Goal: Task Accomplishment & Management: Manage account settings

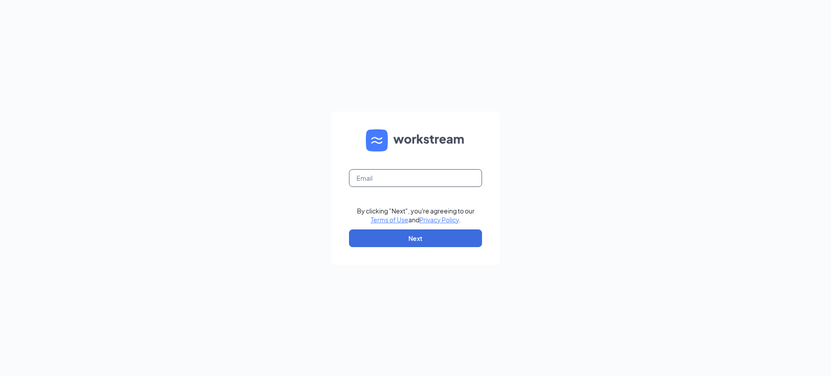
click at [436, 176] on input "text" at bounding box center [415, 178] width 133 height 18
type input "[EMAIL_ADDRESS][PERSON_NAME][DOMAIN_NAME]"
click at [447, 246] on button "Next" at bounding box center [415, 239] width 133 height 18
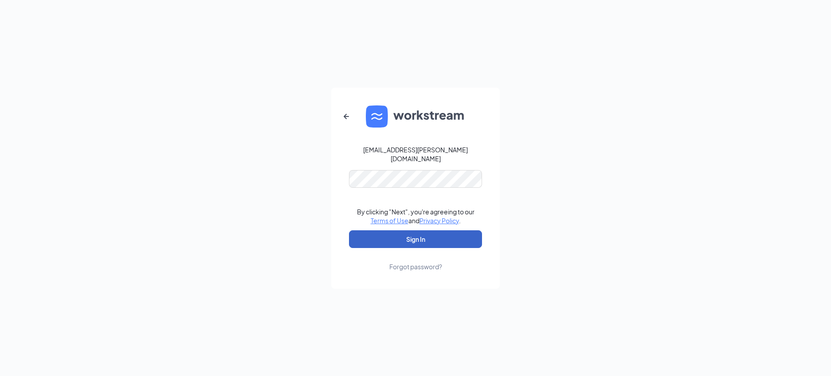
click at [396, 233] on button "Sign In" at bounding box center [415, 240] width 133 height 18
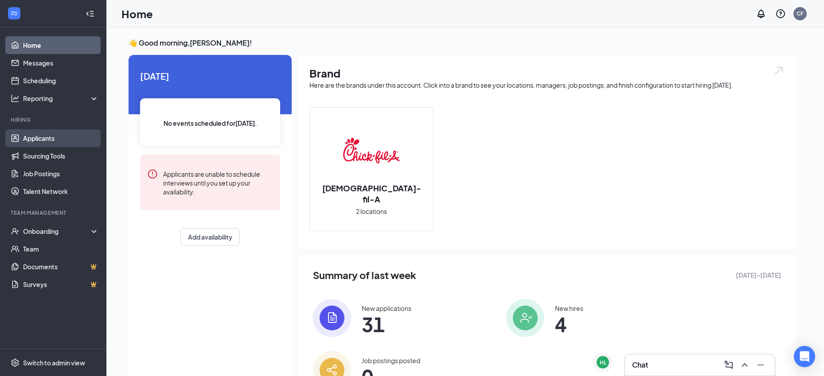
click at [64, 143] on link "Applicants" at bounding box center [61, 138] width 76 height 18
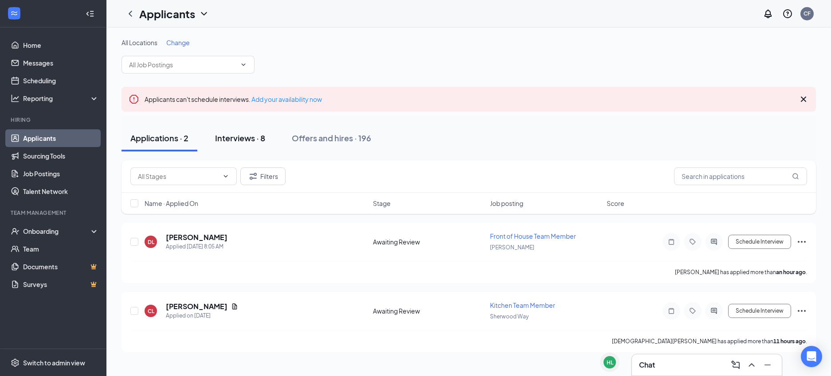
click at [237, 136] on div "Interviews · 8" at bounding box center [240, 138] width 50 height 11
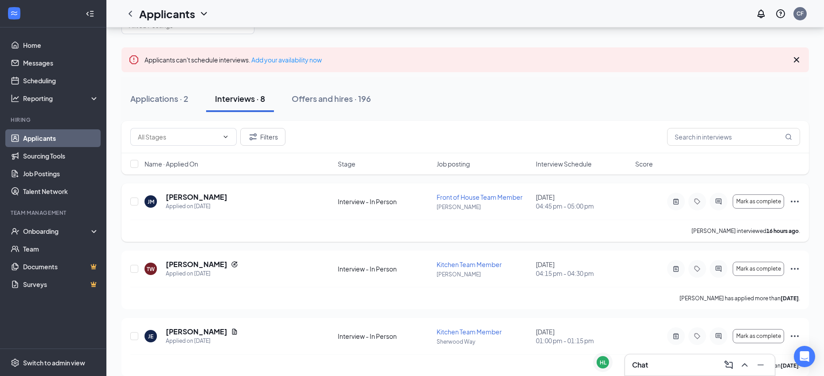
scroll to position [40, 0]
click at [182, 199] on h5 "Jayden Martinez" at bounding box center [197, 197] width 62 height 10
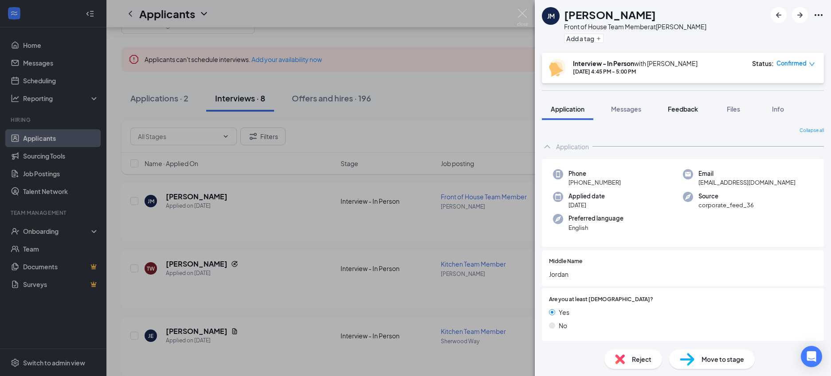
click at [671, 110] on span "Feedback" at bounding box center [683, 109] width 30 height 8
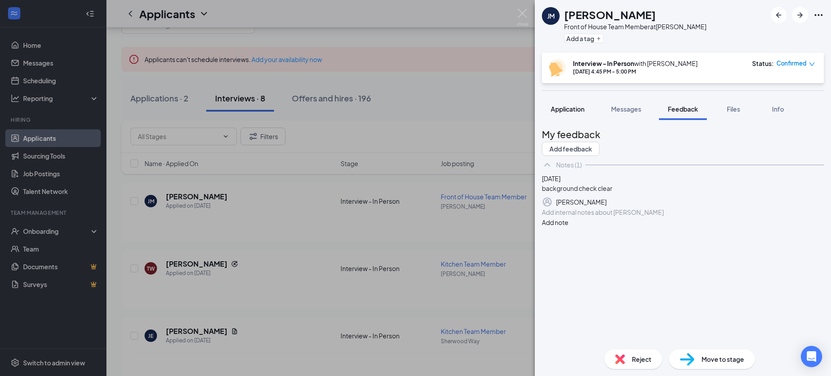
click at [578, 109] on span "Application" at bounding box center [568, 109] width 34 height 8
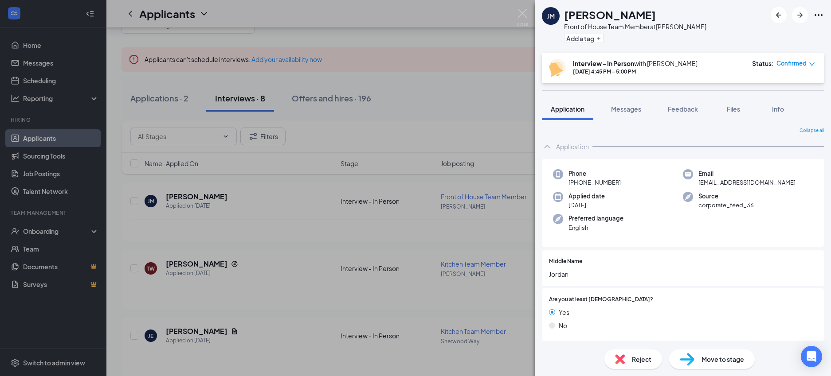
click at [512, 14] on div "JM Jayden Martinez Front of House Team Member at Knickerbocker Add a tag Interv…" at bounding box center [415, 188] width 831 height 376
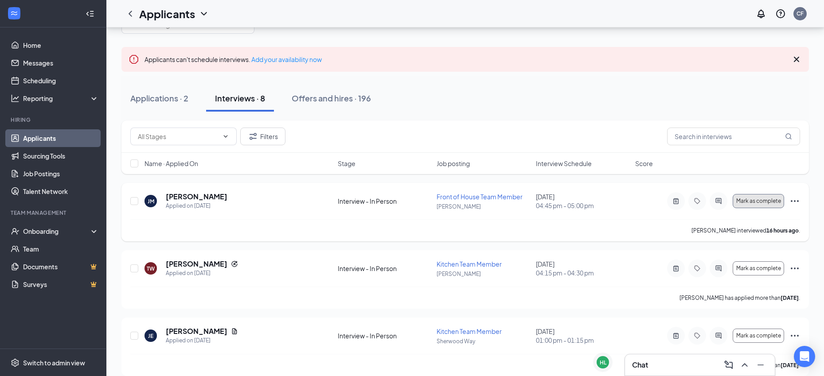
click at [760, 204] on button "Mark as complete" at bounding box center [758, 201] width 51 height 14
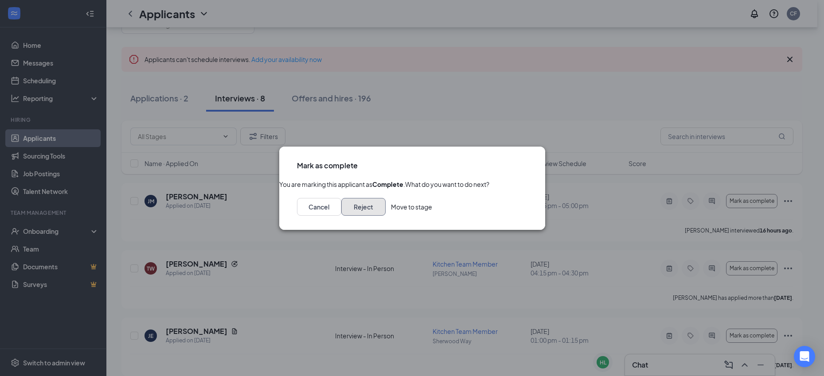
click at [386, 216] on button "Reject" at bounding box center [363, 207] width 44 height 18
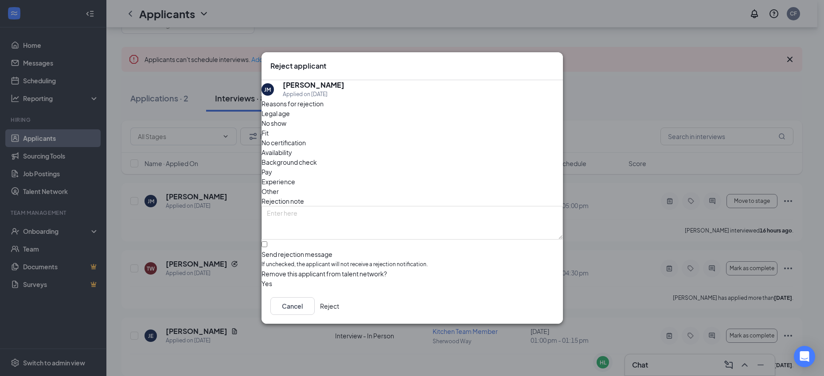
click at [295, 177] on span "Experience" at bounding box center [279, 182] width 34 height 10
click at [425, 187] on div "Other" at bounding box center [412, 192] width 301 height 10
click at [267, 242] on input "Send rejection message If unchecked, the applicant will not receive a rejection…" at bounding box center [265, 245] width 6 height 6
checkbox input "true"
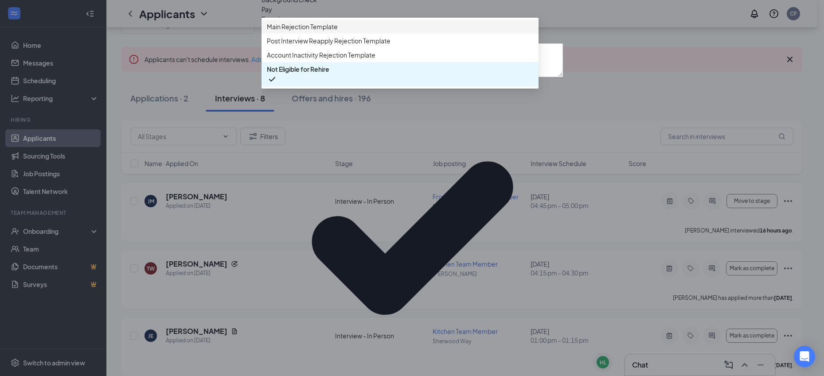
click at [308, 31] on span "Main Rejection Template" at bounding box center [302, 27] width 71 height 10
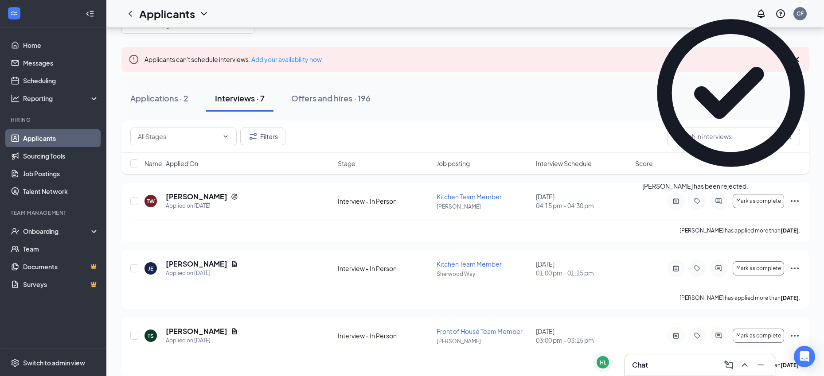
click at [642, 359] on div "Chat" at bounding box center [700, 365] width 136 height 14
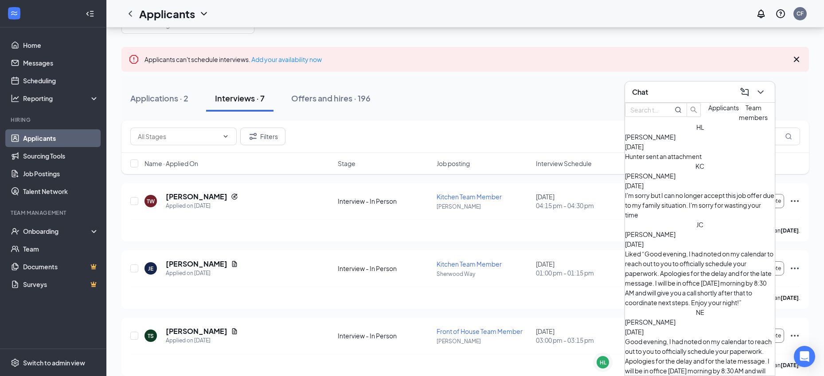
click at [708, 112] on span "Applicants" at bounding box center [723, 108] width 31 height 8
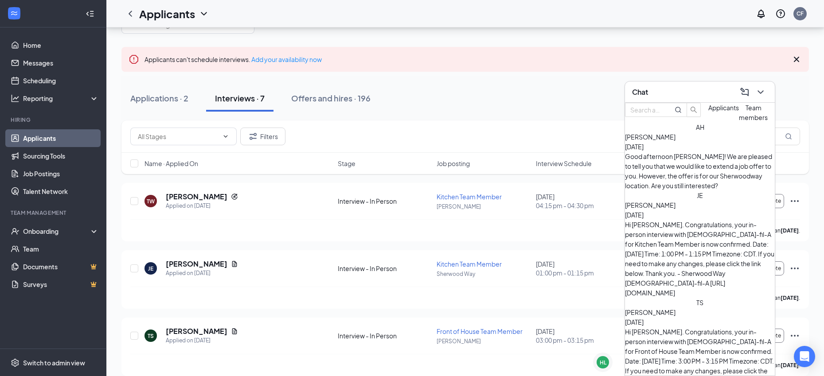
click at [676, 141] on span "Anastasiya Hogue" at bounding box center [650, 137] width 51 height 8
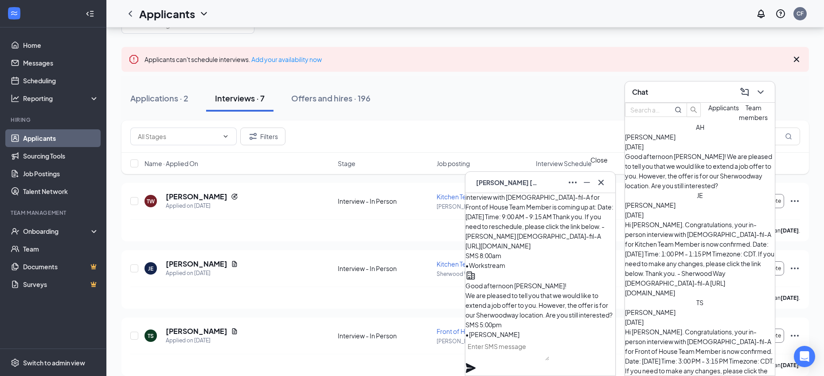
click at [601, 184] on icon "Cross" at bounding box center [601, 182] width 11 height 11
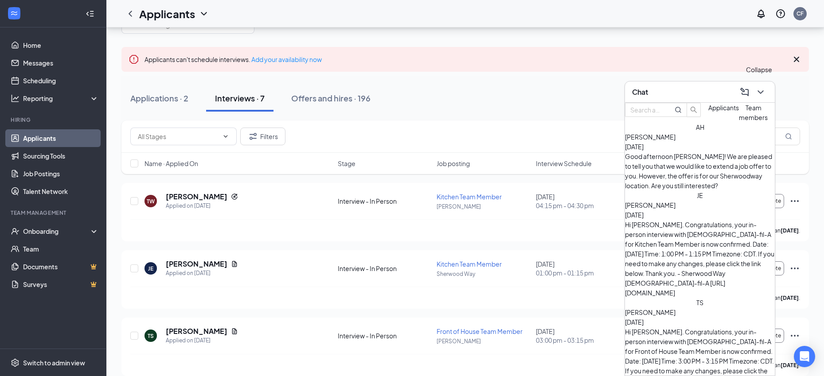
click at [764, 92] on icon "ChevronDown" at bounding box center [760, 92] width 11 height 11
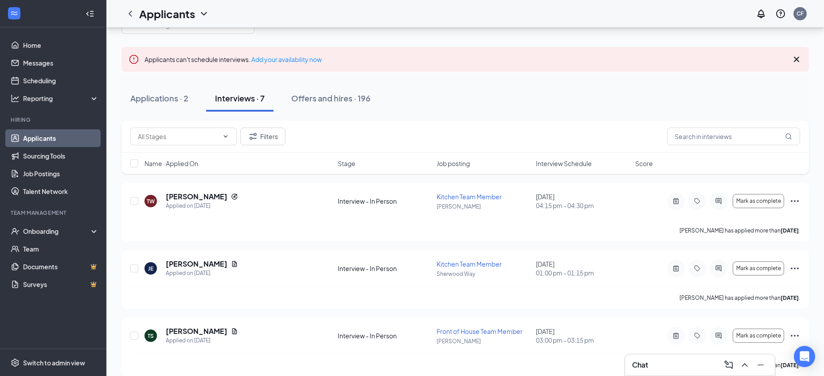
click at [667, 367] on div "Chat" at bounding box center [700, 365] width 136 height 14
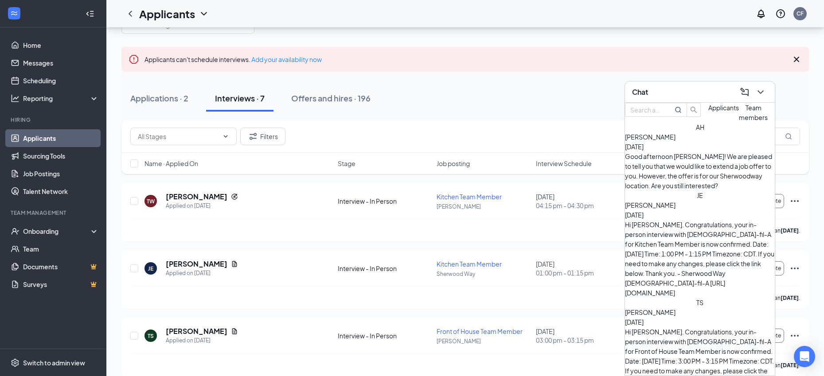
click at [739, 121] on span "Team members" at bounding box center [753, 113] width 29 height 18
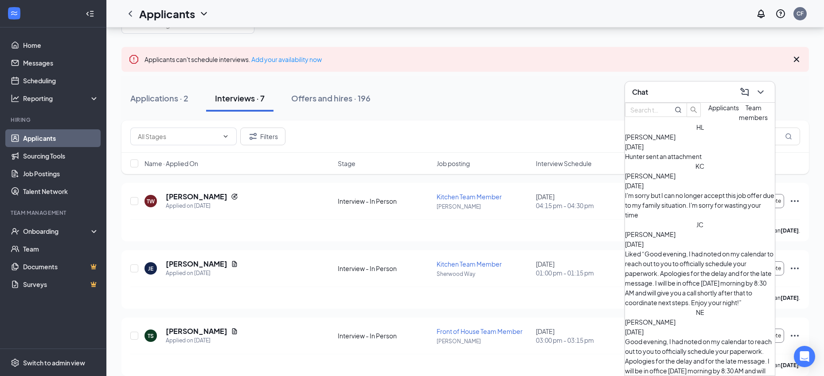
click at [708, 112] on span "Applicants" at bounding box center [723, 108] width 31 height 8
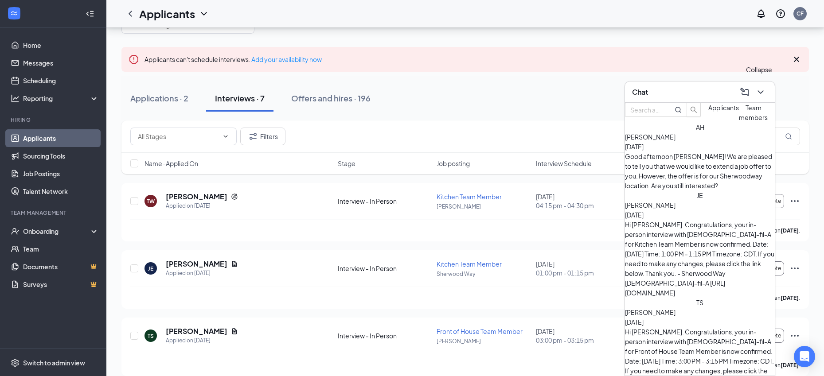
click at [764, 96] on icon "ChevronDown" at bounding box center [760, 92] width 11 height 11
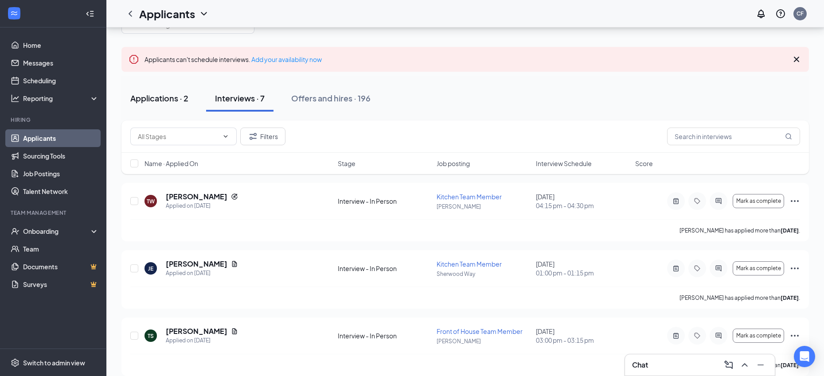
click at [152, 92] on button "Applications · 2" at bounding box center [159, 98] width 76 height 27
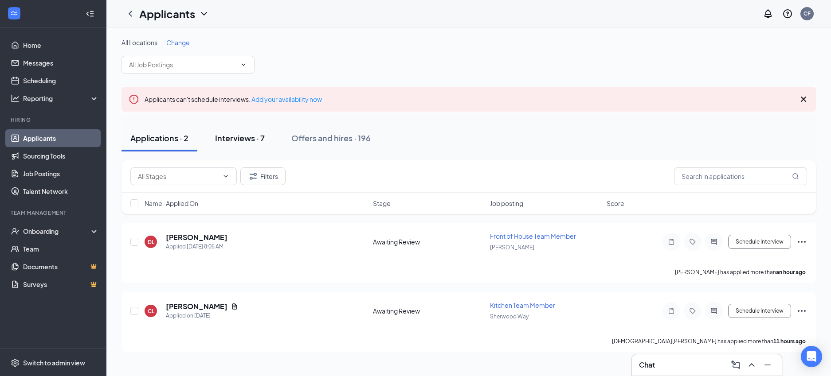
click at [249, 138] on div "Interviews · 7" at bounding box center [240, 138] width 50 height 11
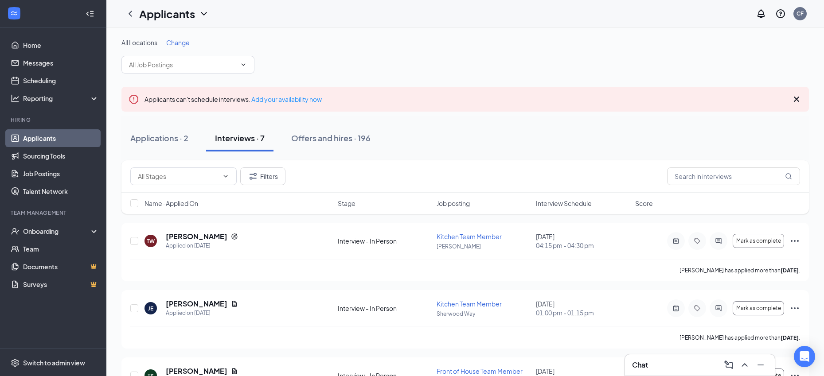
click at [560, 203] on span "Interview Schedule" at bounding box center [564, 203] width 56 height 9
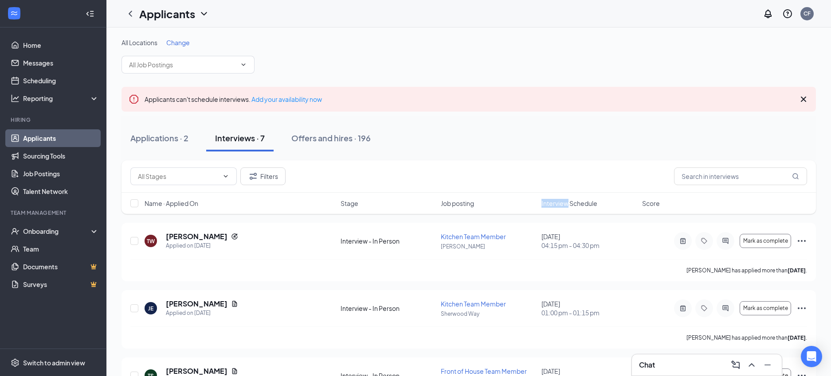
click at [560, 203] on span "Interview Schedule" at bounding box center [569, 203] width 56 height 9
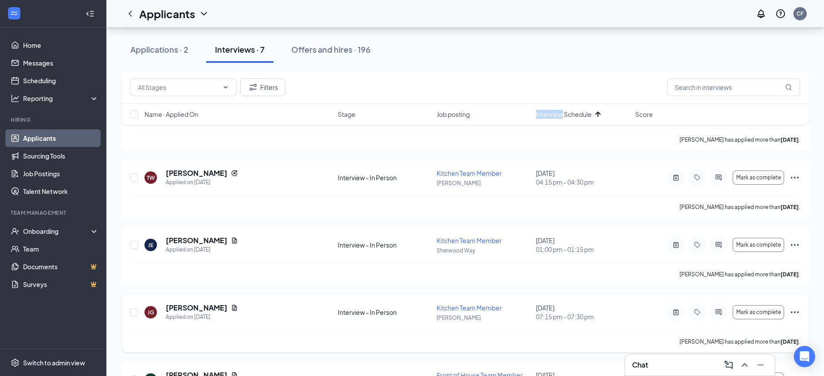
scroll to position [286, 0]
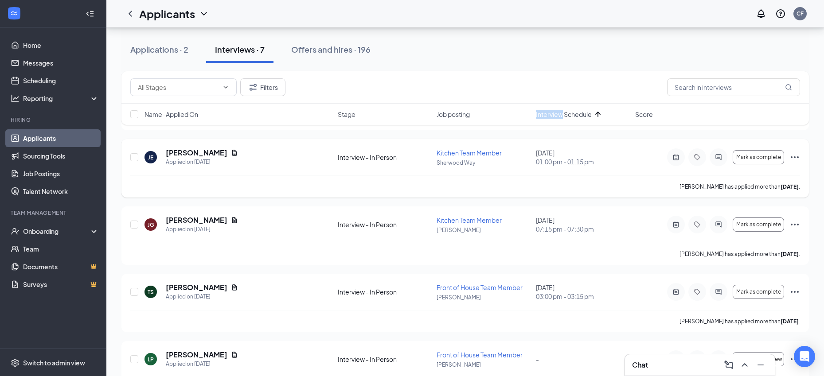
drag, startPoint x: 786, startPoint y: 156, endPoint x: 791, endPoint y: 155, distance: 5.3
click at [786, 156] on div "Mark as complete" at bounding box center [733, 157] width 133 height 18
click at [792, 155] on icon "Ellipses" at bounding box center [794, 157] width 11 height 11
click at [738, 35] on p "Print applicant" at bounding box center [755, 30] width 80 height 9
click at [793, 289] on icon "Ellipses" at bounding box center [794, 292] width 11 height 11
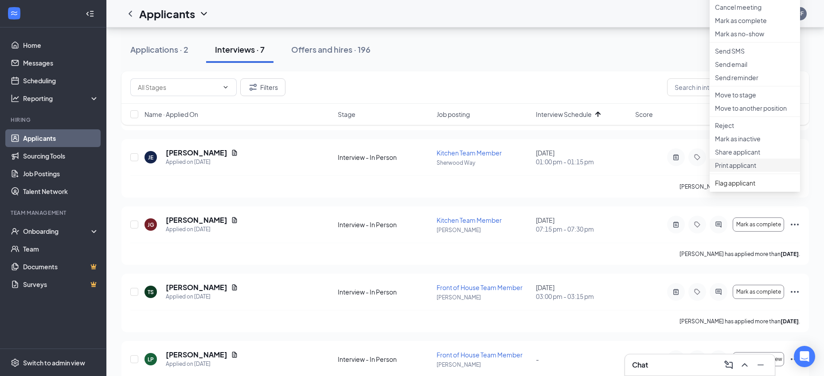
click at [744, 170] on p "Print applicant" at bounding box center [755, 165] width 80 height 9
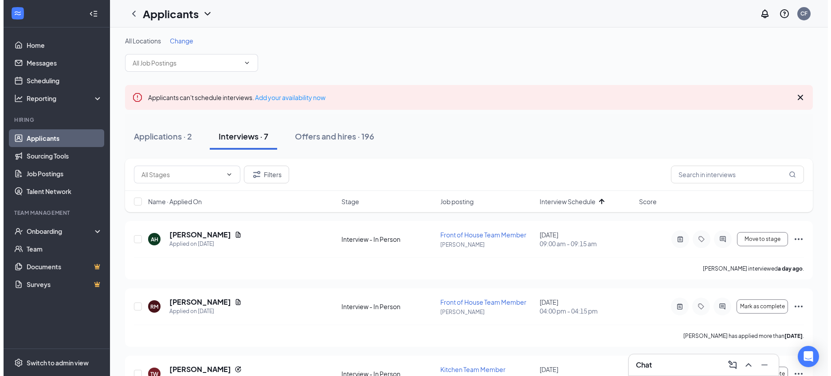
scroll to position [0, 0]
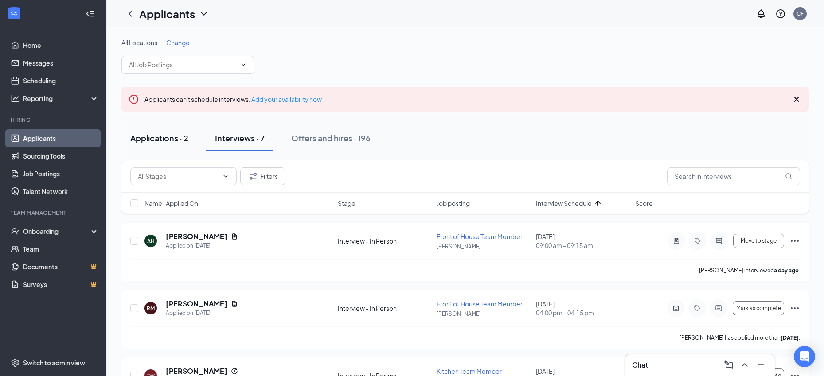
click at [178, 141] on div "Applications · 2" at bounding box center [159, 138] width 58 height 11
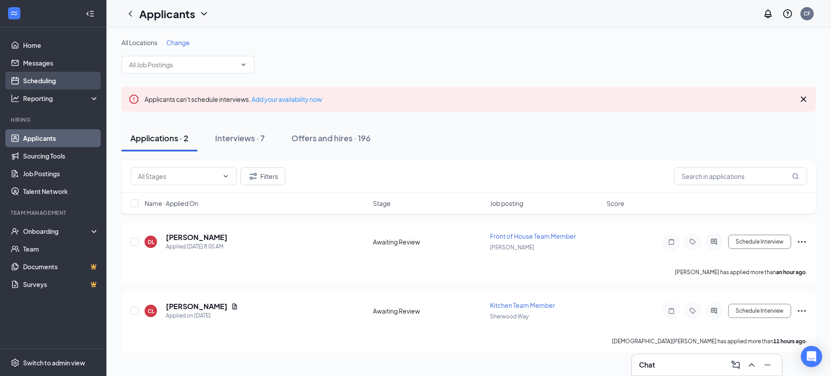
click at [50, 81] on link "Scheduling" at bounding box center [61, 81] width 76 height 18
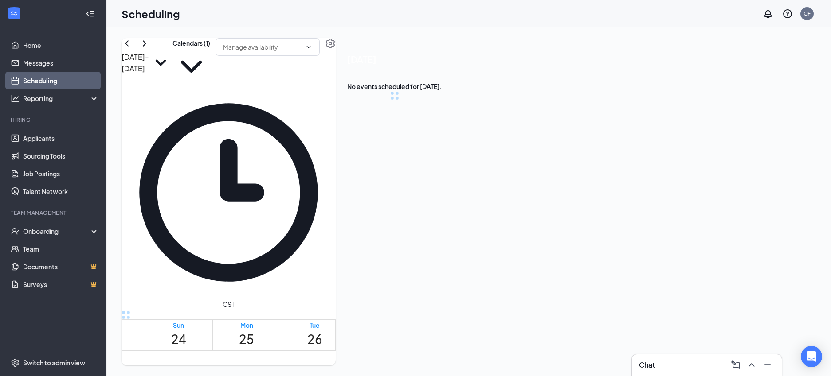
scroll to position [436, 0]
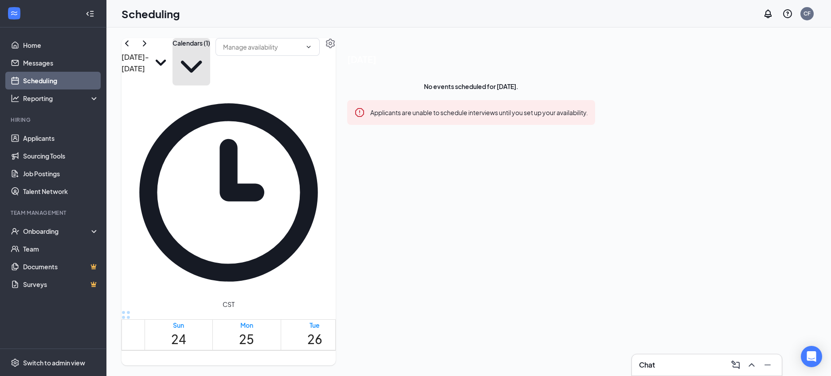
click at [210, 63] on icon "ChevronDown" at bounding box center [191, 67] width 38 height 38
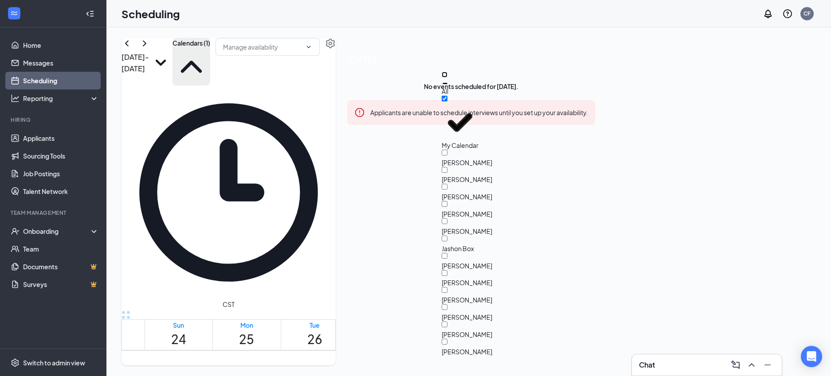
click at [447, 78] on input "All" at bounding box center [445, 75] width 6 height 6
checkbox input "true"
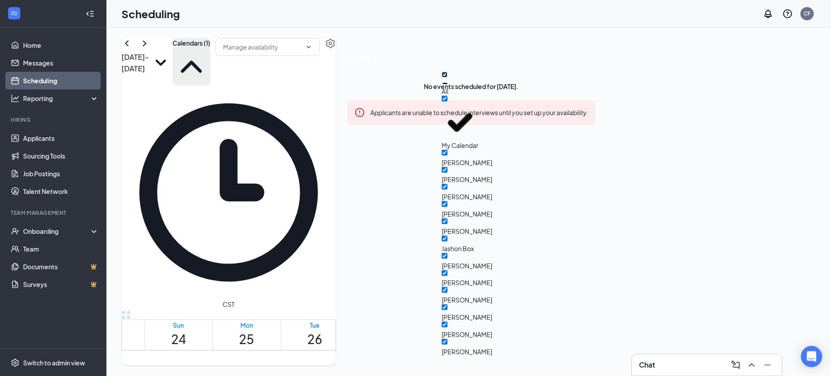
checkbox input "true"
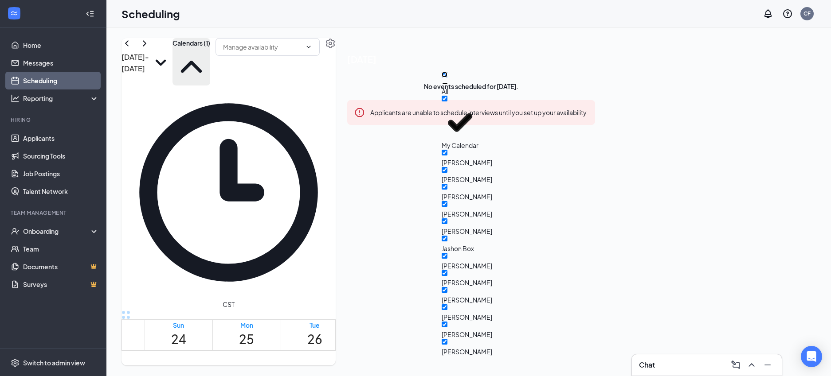
checkbox input "true"
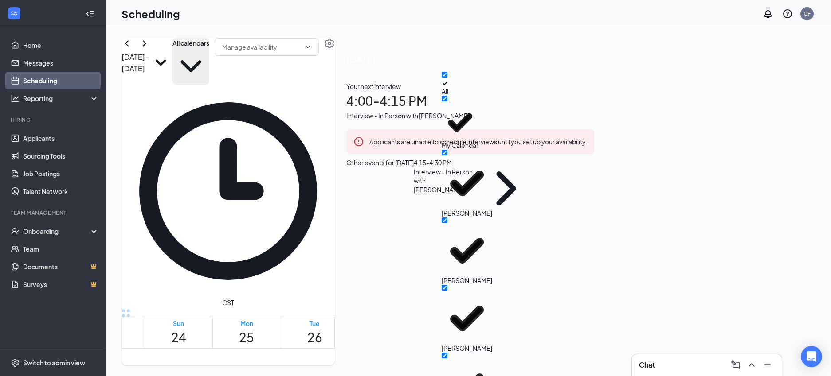
click at [348, 34] on div "Aug 24 - Aug 30 All calendars CST Sun 24 Mon 25 Tue 26 Wed 27 Thu 28 Fri 29 Sat…" at bounding box center [468, 201] width 724 height 349
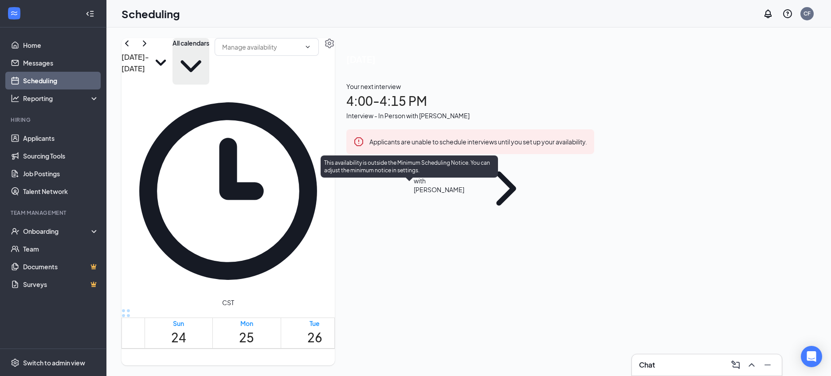
scroll to position [379, 0]
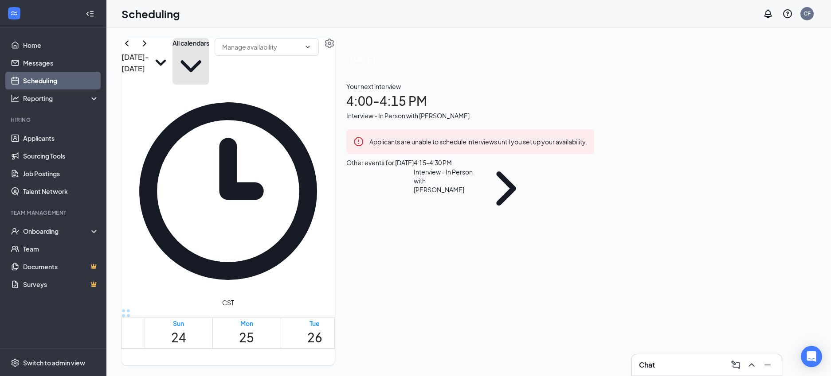
click at [209, 56] on button "All calendars" at bounding box center [190, 61] width 37 height 47
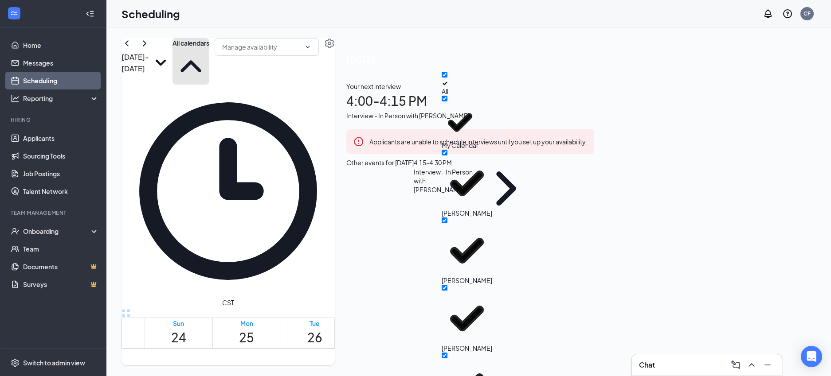
scroll to position [140, 0]
click at [359, 35] on div "Aug 24 - Aug 30 All calendars CST Sun 24 Mon 25 Tue 26 Wed 27 Thu 28 Fri 29 Sat…" at bounding box center [468, 201] width 724 height 349
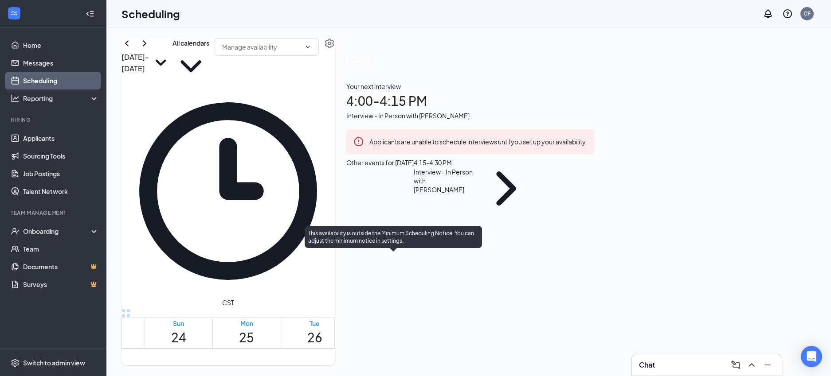
scroll to position [449, 0]
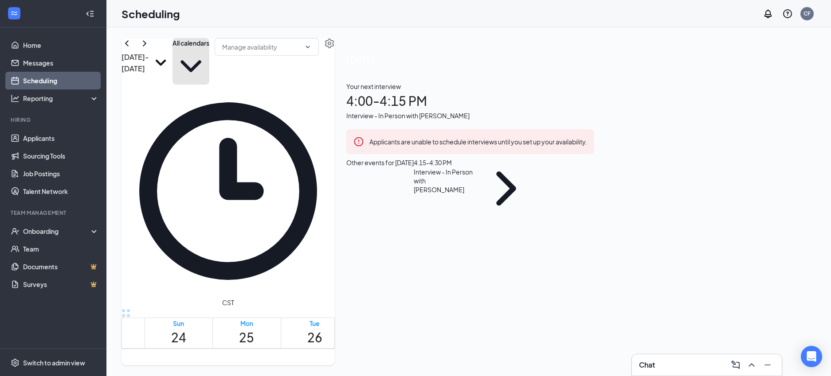
click at [201, 62] on icon "ChevronDown" at bounding box center [190, 66] width 20 height 12
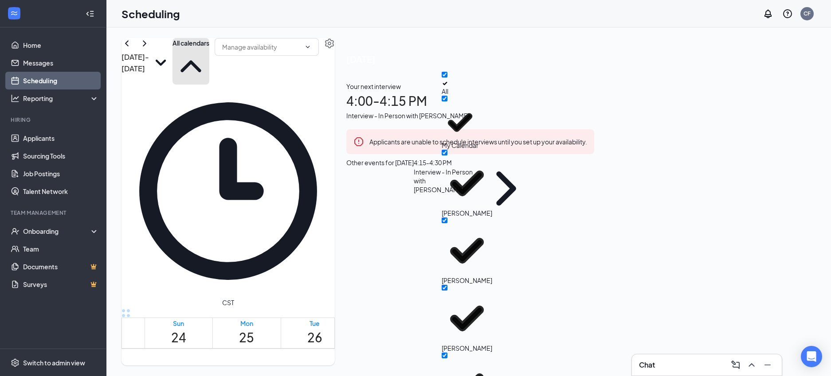
scroll to position [0, 0]
click at [335, 49] on div "Aug 24 - Aug 30 All calendars CST Sun 24 Mon 25 Tue 26 Wed 27 Thu 28 Fri 29 Sat…" at bounding box center [227, 202] width 213 height 328
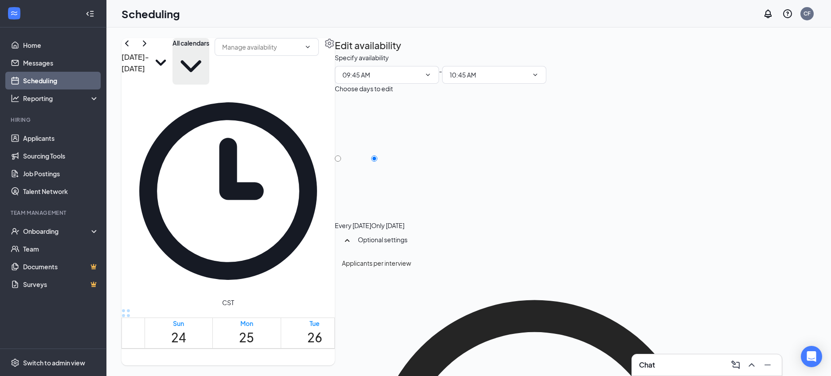
click at [486, 266] on td at bounding box center [383, 271] width 477 height 10
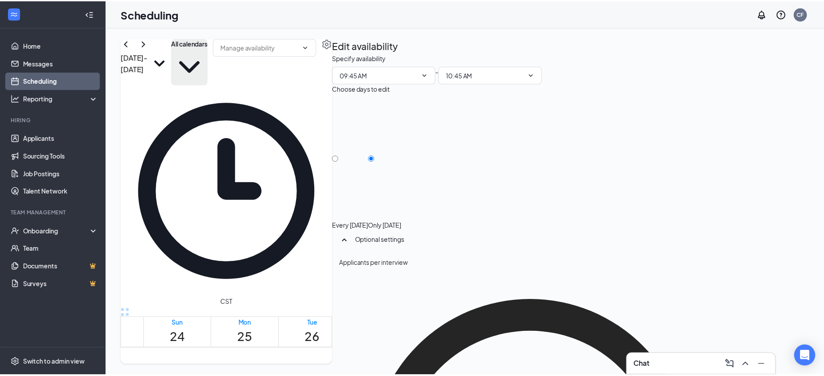
scroll to position [231, 0]
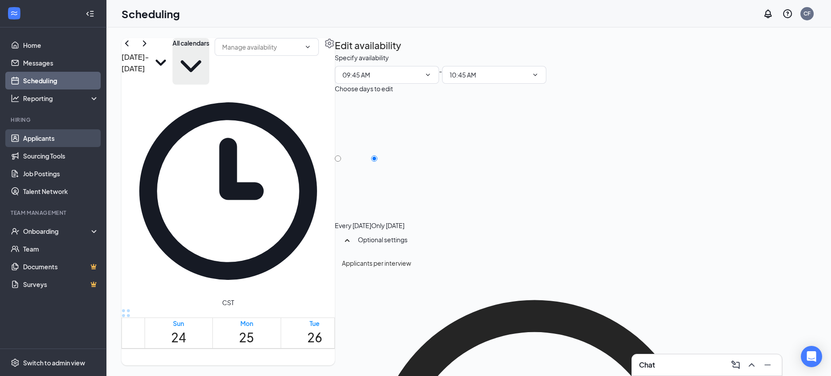
click at [52, 146] on link "Applicants" at bounding box center [61, 138] width 76 height 18
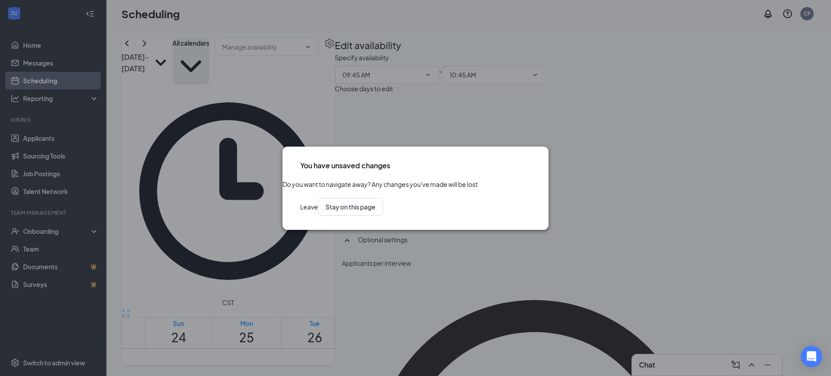
click at [318, 216] on button "Leave" at bounding box center [309, 207] width 18 height 18
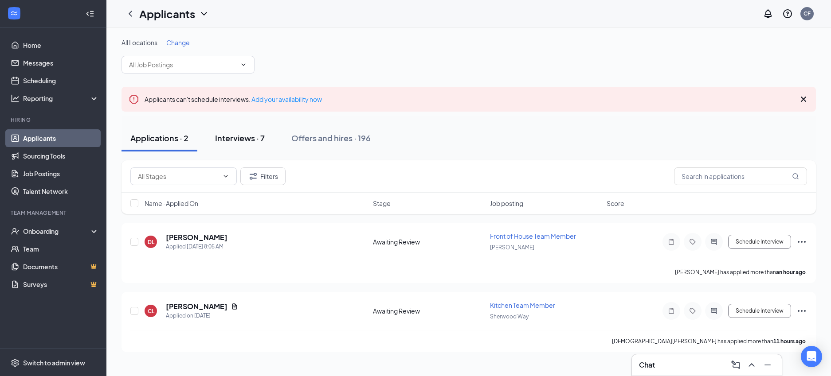
click at [234, 133] on div "Interviews · 7" at bounding box center [240, 138] width 50 height 11
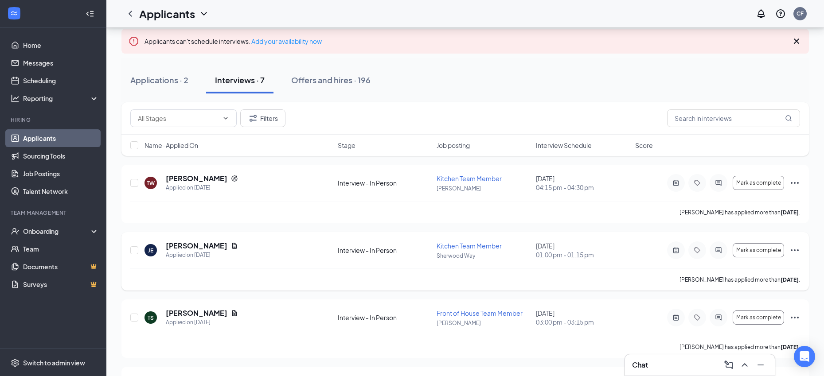
scroll to position [60, 0]
click at [176, 80] on div "Applications · 2" at bounding box center [159, 78] width 58 height 11
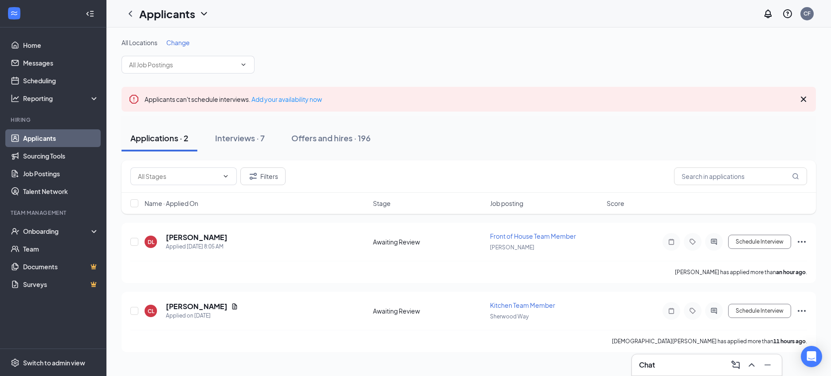
click at [672, 368] on div "Chat" at bounding box center [707, 365] width 136 height 14
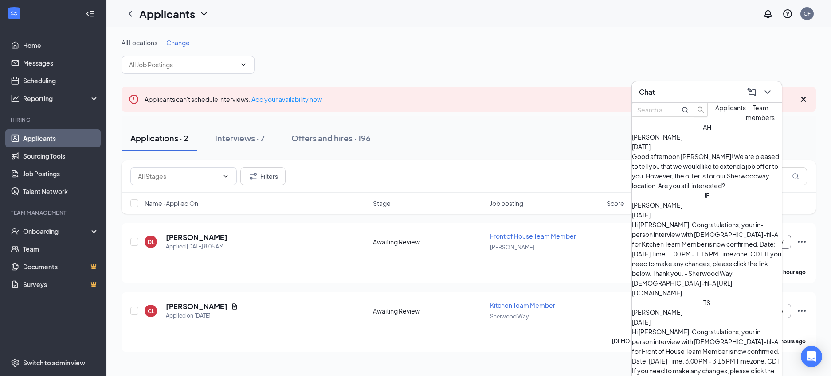
click at [686, 175] on div "Good afternoon Anastasiya! We are pleased to tell you that we would like to ext…" at bounding box center [707, 171] width 150 height 39
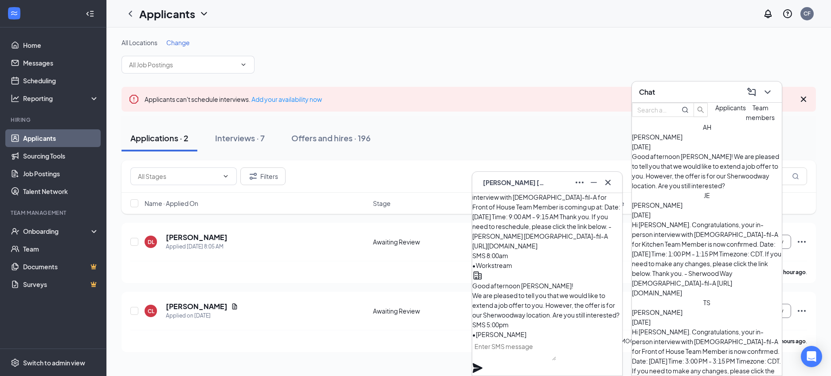
click at [507, 184] on span "Anastasiya Hogue" at bounding box center [514, 183] width 62 height 10
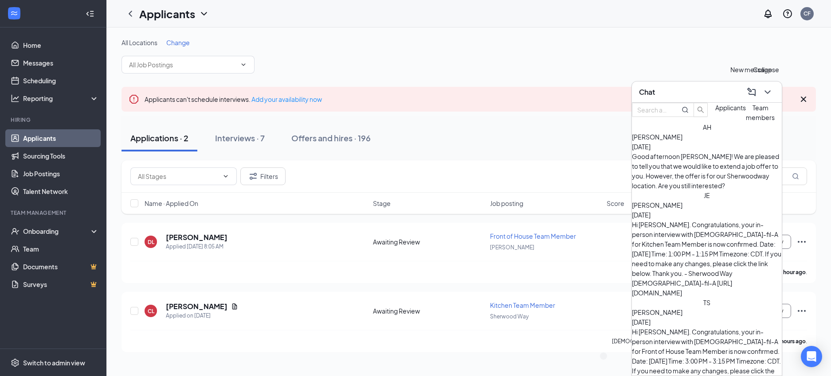
click at [766, 91] on icon "ChevronDown" at bounding box center [767, 92] width 11 height 11
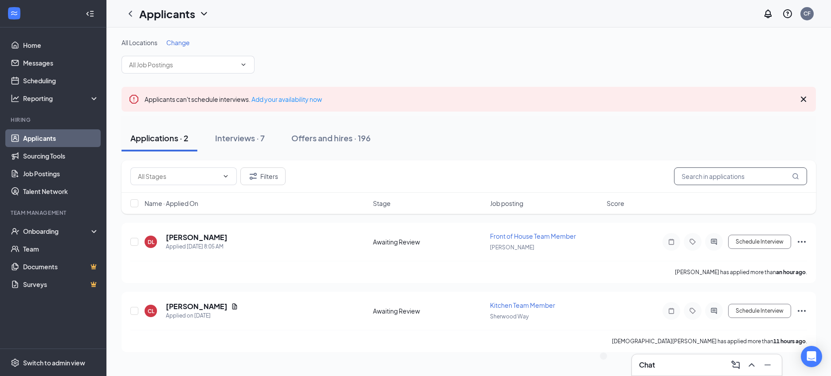
click at [736, 181] on input "text" at bounding box center [740, 177] width 133 height 18
click at [235, 137] on div "Interviews · 7" at bounding box center [240, 138] width 50 height 11
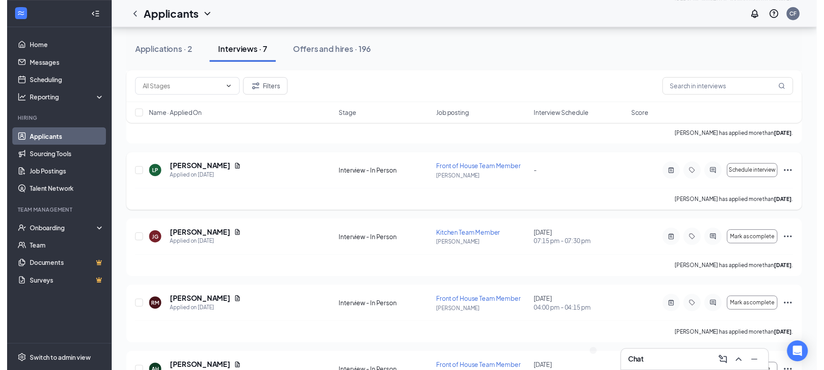
scroll to position [320, 0]
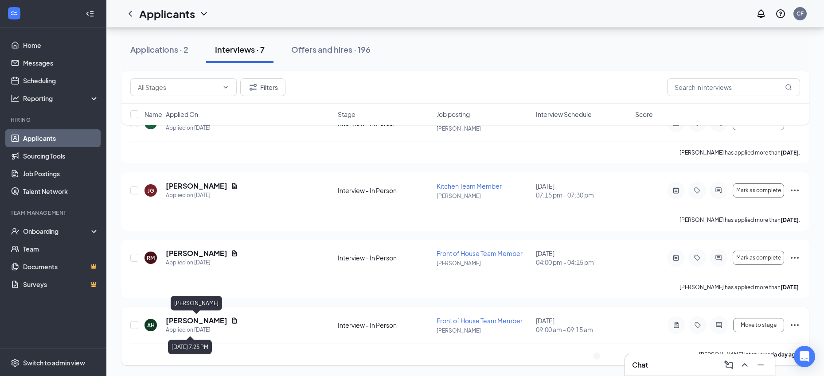
click at [215, 321] on h5 "Anastasiya Hogue" at bounding box center [197, 321] width 62 height 10
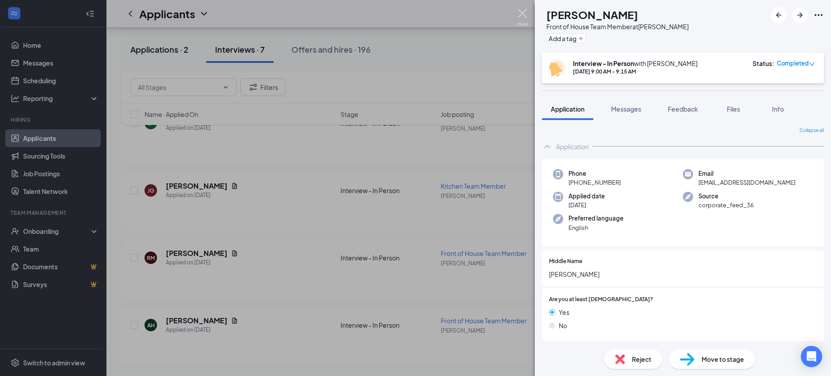
drag, startPoint x: 525, startPoint y: 14, endPoint x: 133, endPoint y: 43, distance: 392.5
click at [524, 14] on img at bounding box center [522, 17] width 11 height 17
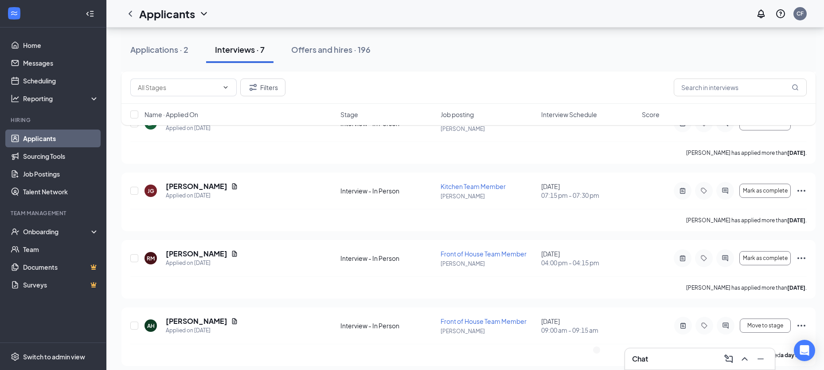
click at [152, 50] on div "Applications · 2" at bounding box center [159, 49] width 58 height 11
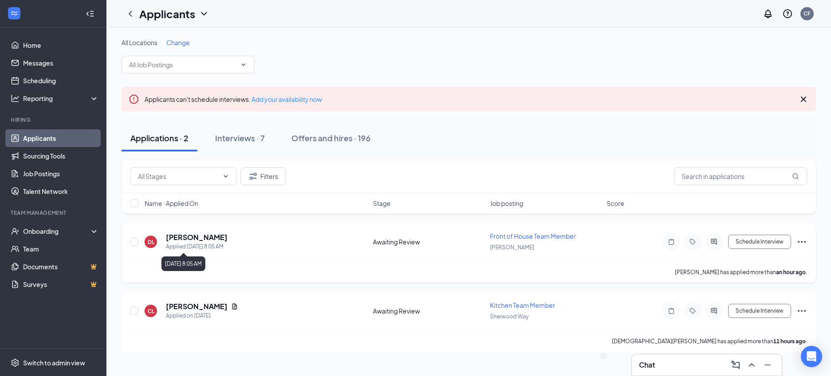
click at [205, 242] on h5 "[PERSON_NAME]" at bounding box center [197, 238] width 62 height 10
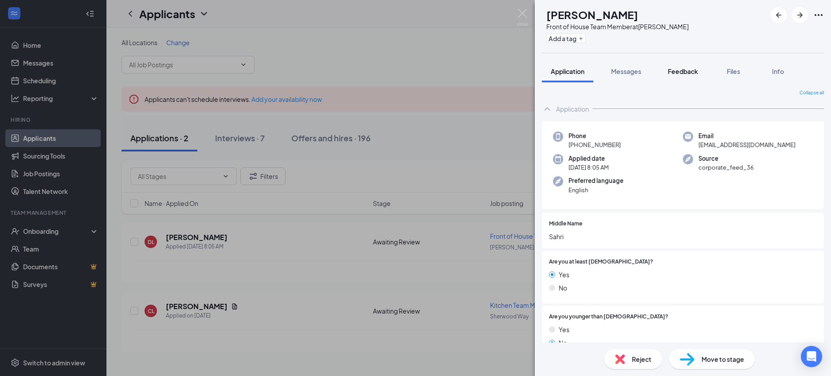
click at [683, 68] on span "Feedback" at bounding box center [683, 71] width 30 height 8
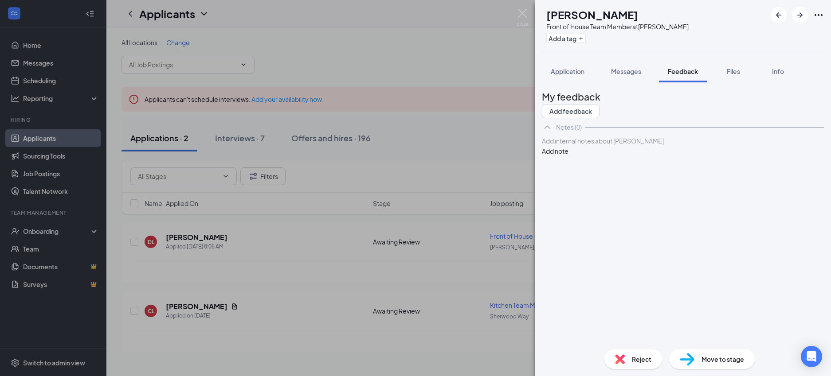
click at [606, 146] on div at bounding box center [682, 141] width 281 height 9
click at [568, 156] on button "Add note" at bounding box center [555, 151] width 27 height 10
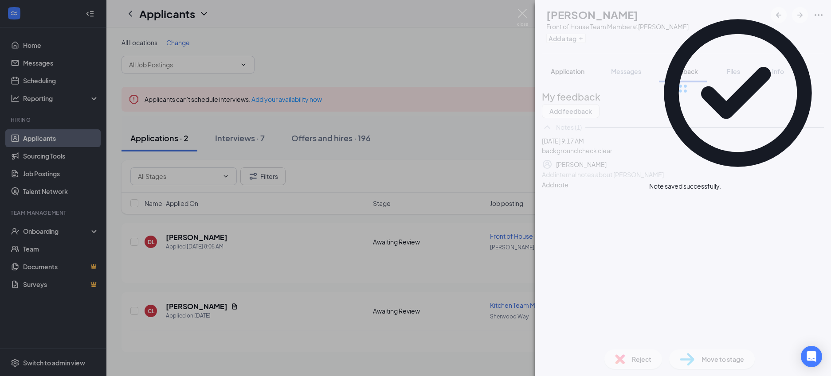
click at [571, 72] on div at bounding box center [683, 88] width 296 height 177
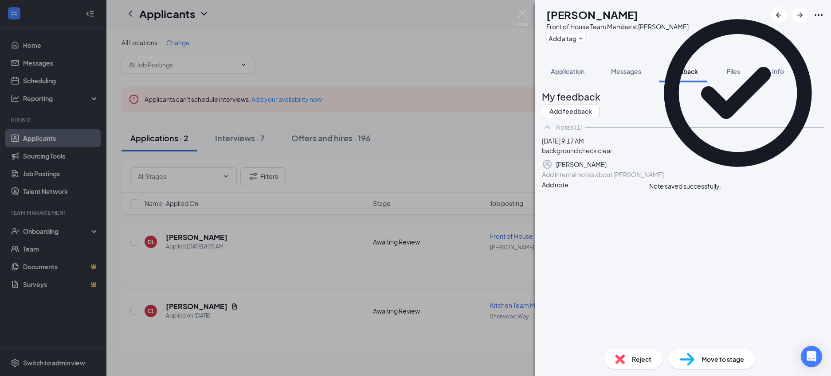
click at [571, 72] on span "Application" at bounding box center [568, 71] width 34 height 8
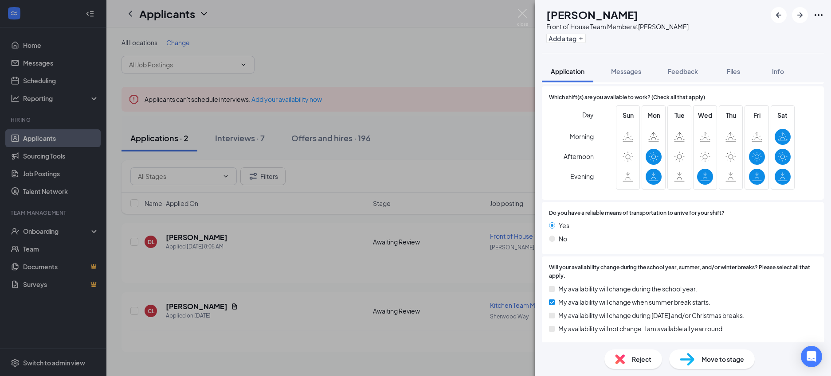
scroll to position [968, 0]
click at [524, 13] on img at bounding box center [522, 17] width 11 height 17
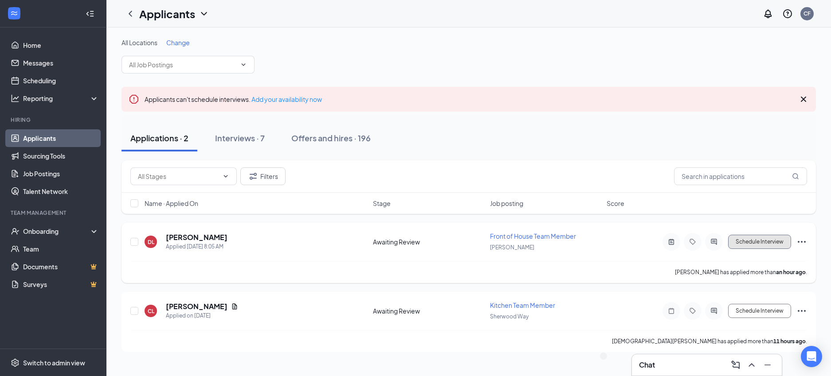
click at [762, 244] on button "Schedule Interview" at bounding box center [759, 242] width 63 height 14
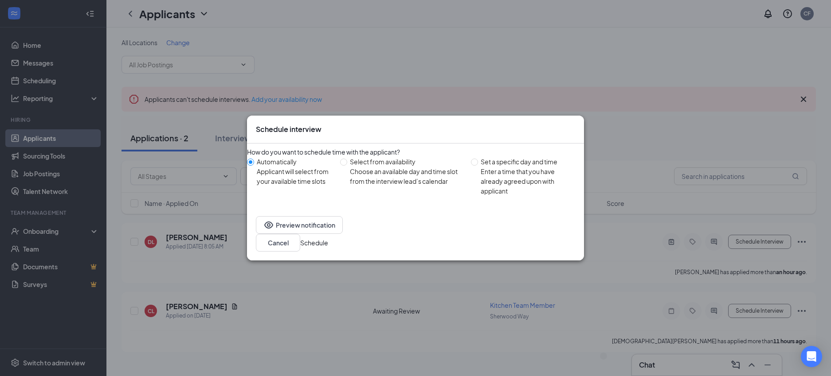
click at [328, 246] on button "Schedule" at bounding box center [314, 243] width 28 height 10
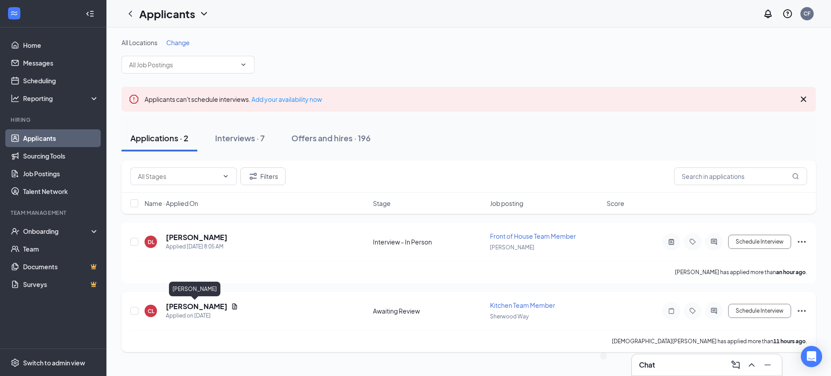
click at [202, 305] on h5 "[PERSON_NAME]" at bounding box center [197, 307] width 62 height 10
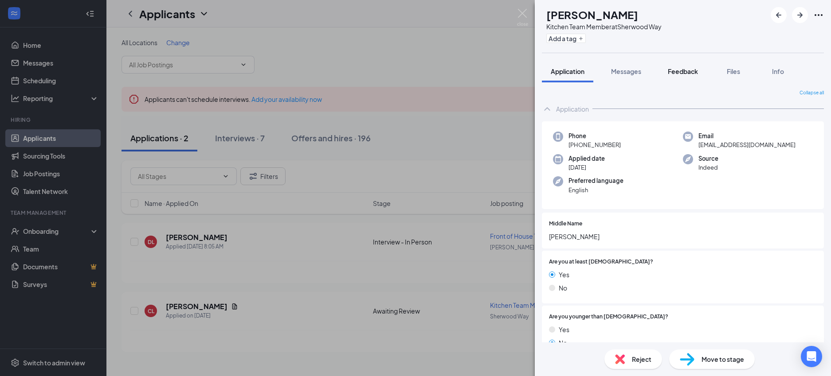
click at [679, 73] on span "Feedback" at bounding box center [683, 71] width 30 height 8
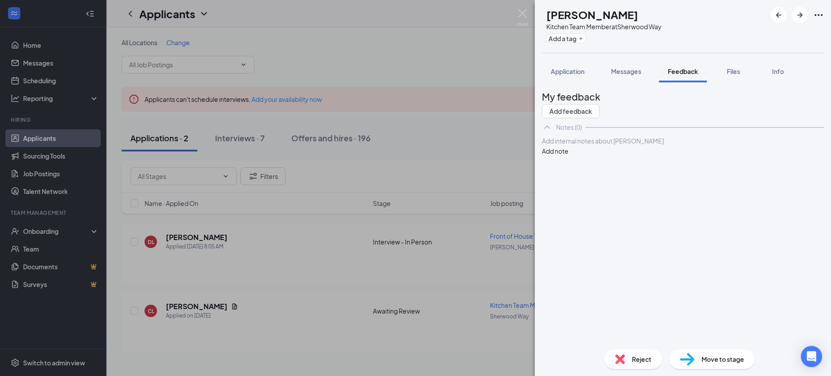
click at [652, 146] on div at bounding box center [682, 141] width 281 height 9
click at [568, 156] on button "Add note" at bounding box center [555, 151] width 27 height 10
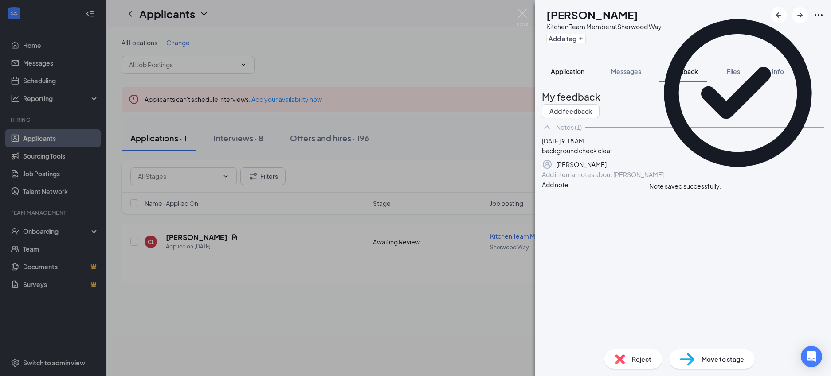
click at [582, 70] on span "Application" at bounding box center [568, 71] width 34 height 8
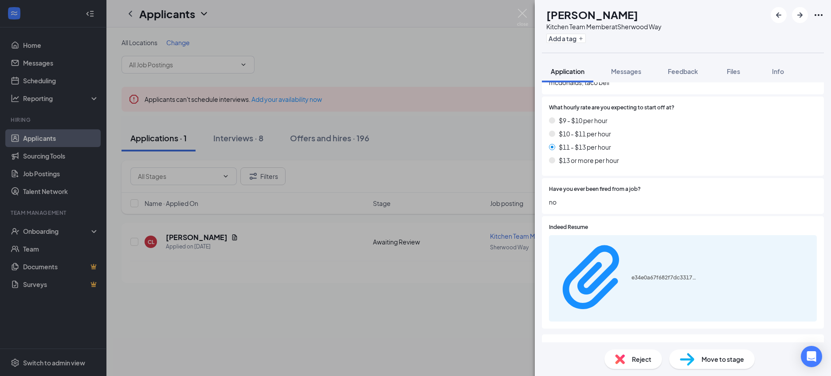
scroll to position [668, 0]
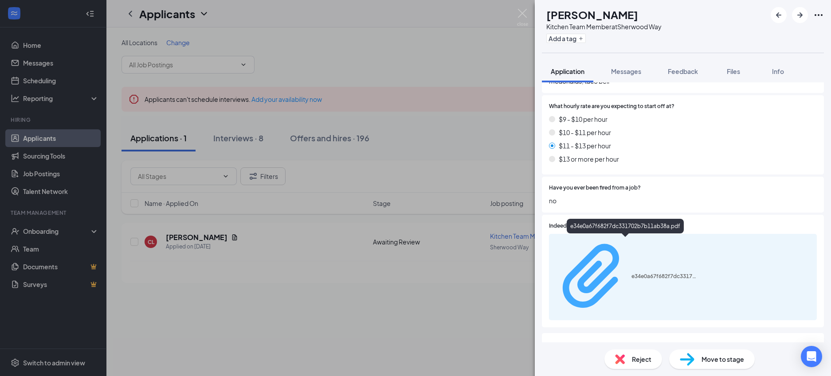
click at [651, 273] on div "e34e0a67f682f7dc331702b7b11ab38a.pdf" at bounding box center [664, 276] width 66 height 7
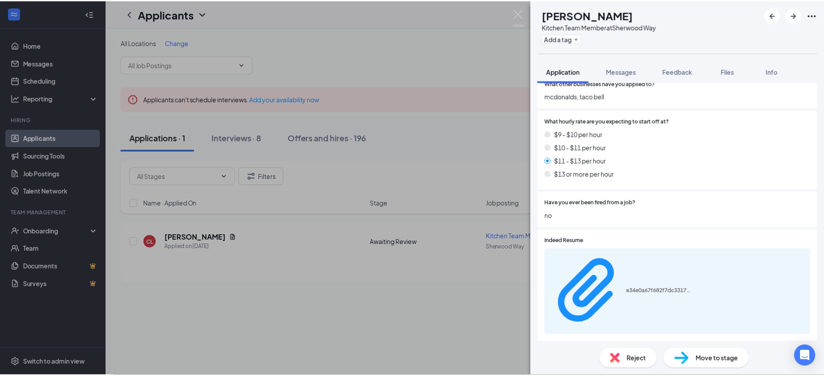
scroll to position [652, 0]
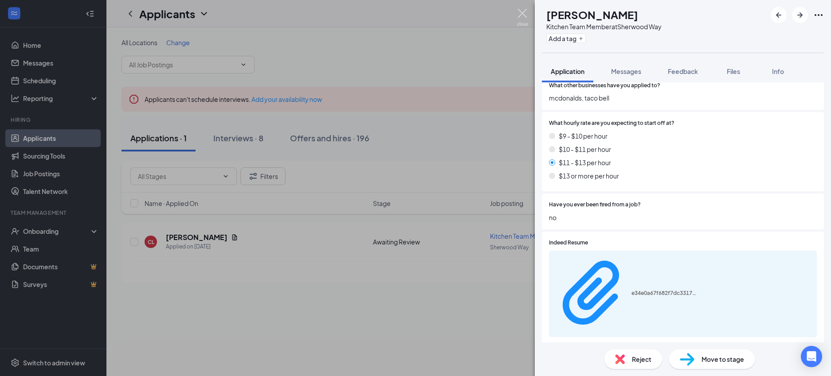
click at [522, 17] on img at bounding box center [522, 17] width 11 height 17
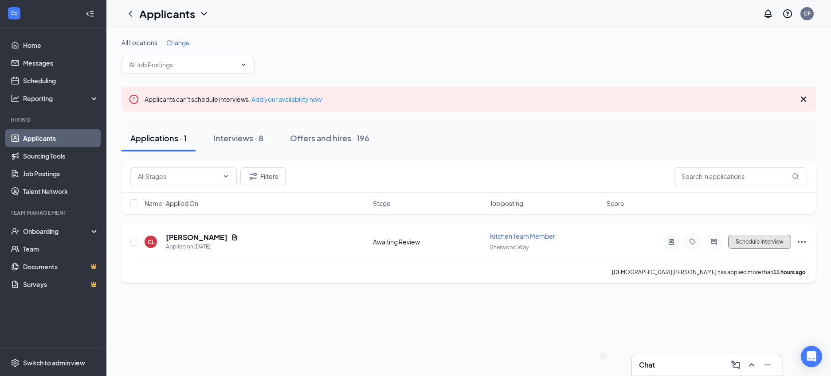
click at [748, 245] on button "Schedule Interview" at bounding box center [759, 242] width 63 height 14
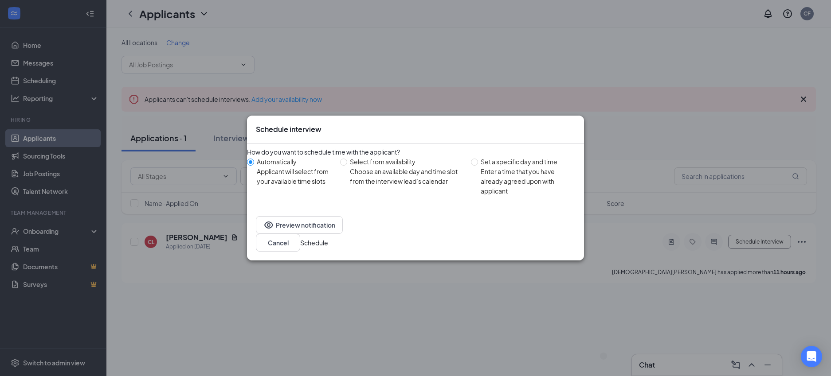
click at [328, 239] on button "Schedule" at bounding box center [314, 243] width 28 height 10
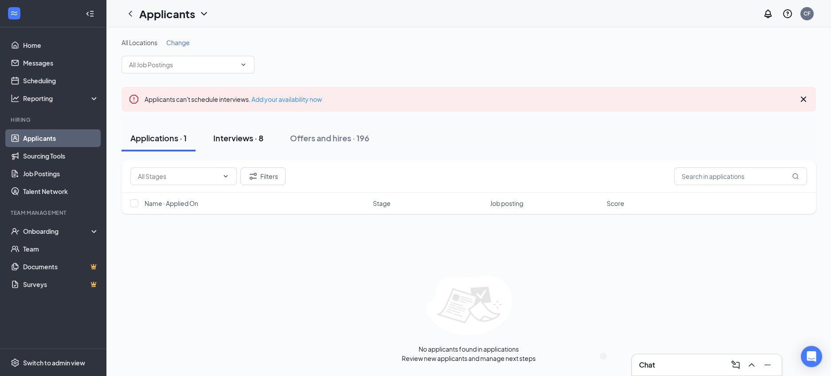
click at [252, 138] on div "Interviews · 8" at bounding box center [238, 138] width 50 height 11
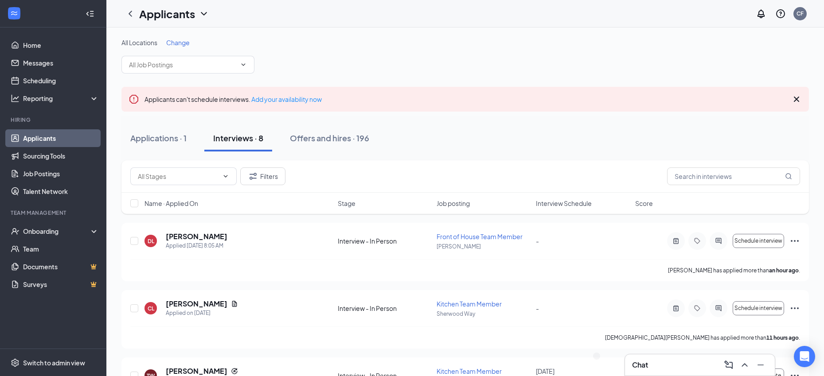
click at [555, 203] on span "Interview Schedule" at bounding box center [564, 203] width 56 height 9
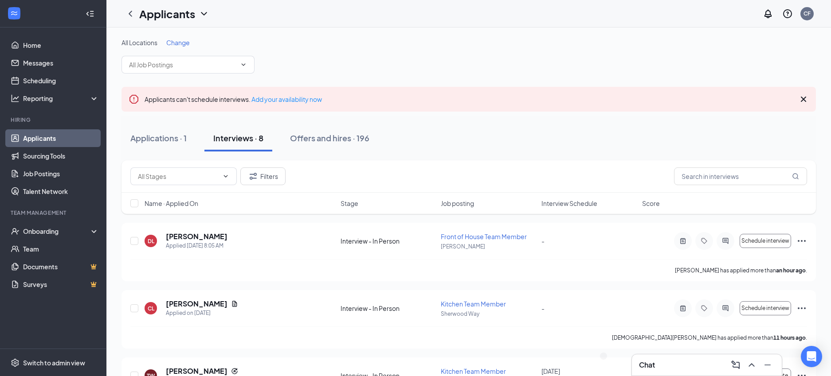
click at [555, 203] on span "Interview Schedule" at bounding box center [569, 203] width 56 height 9
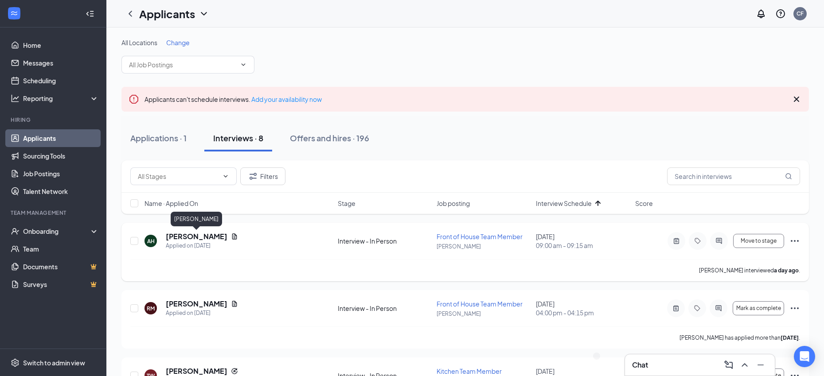
click at [203, 236] on h5 "Anastasiya Hogue" at bounding box center [197, 237] width 62 height 10
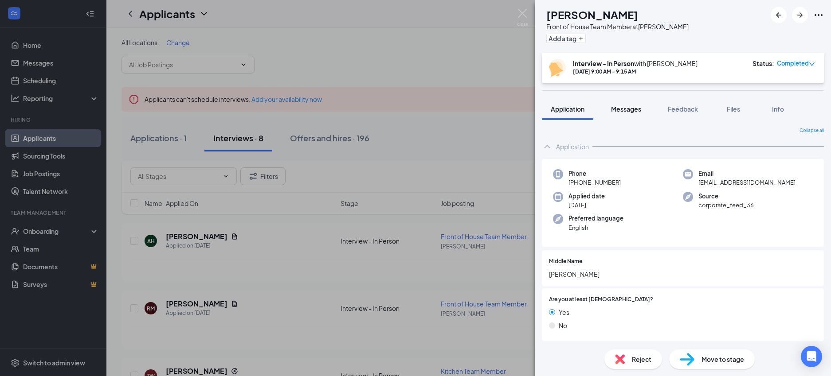
click at [634, 109] on span "Messages" at bounding box center [626, 109] width 30 height 8
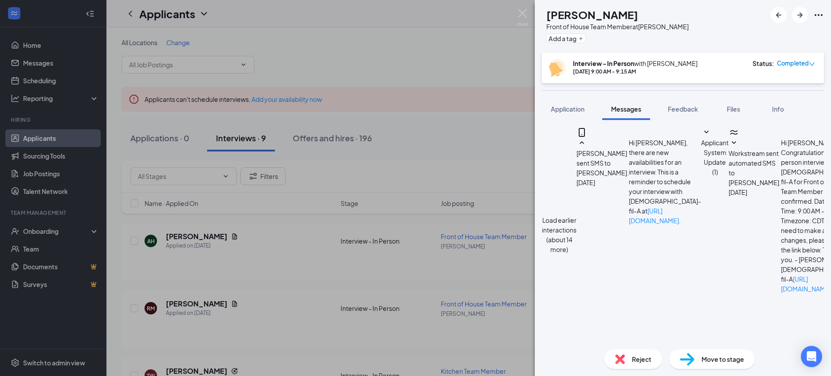
scroll to position [367, 0]
click at [645, 343] on textarea at bounding box center [594, 369] width 104 height 53
click at [524, 12] on img at bounding box center [522, 17] width 11 height 17
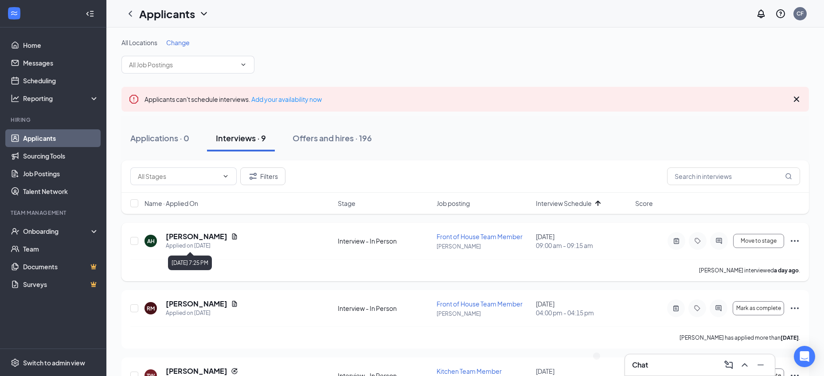
click at [198, 240] on h5 "Anastasiya Hogue" at bounding box center [197, 237] width 62 height 10
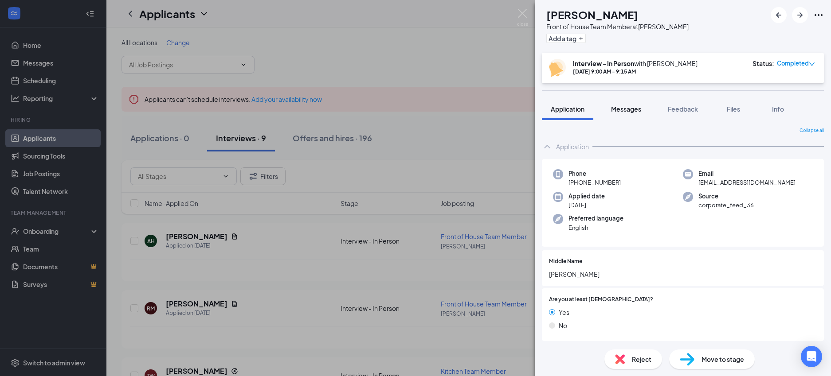
click at [620, 114] on button "Messages" at bounding box center [626, 109] width 48 height 22
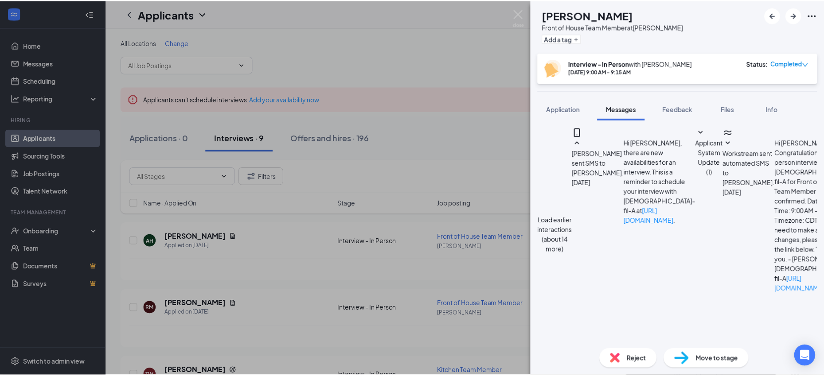
scroll to position [367, 0]
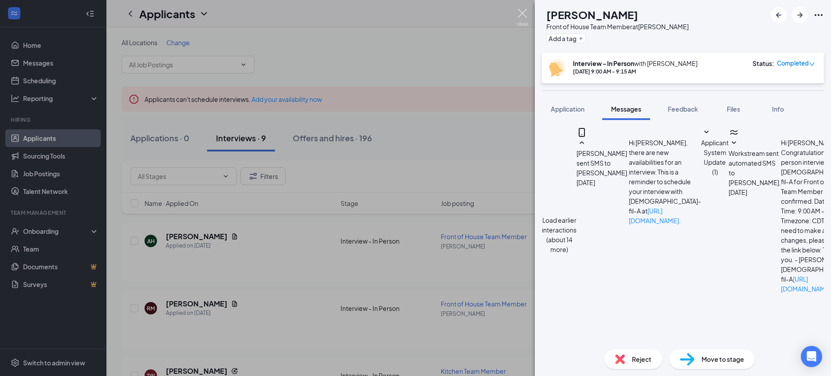
click at [520, 15] on img at bounding box center [522, 17] width 11 height 17
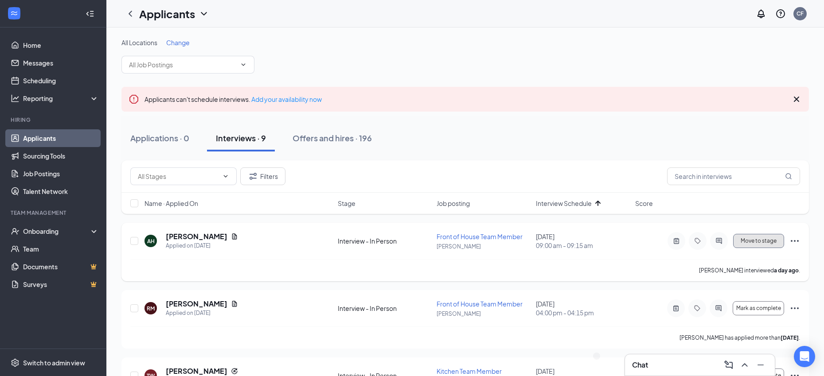
click at [775, 244] on button "Move to stage" at bounding box center [758, 241] width 51 height 14
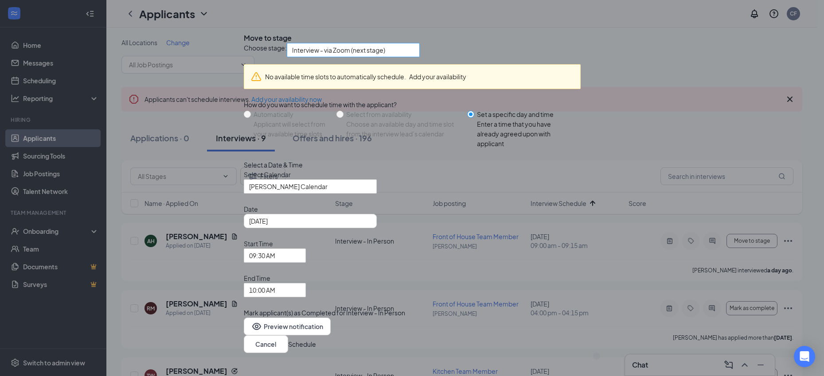
click at [414, 57] on span "Interview - via Zoom (next stage)" at bounding box center [353, 49] width 122 height 13
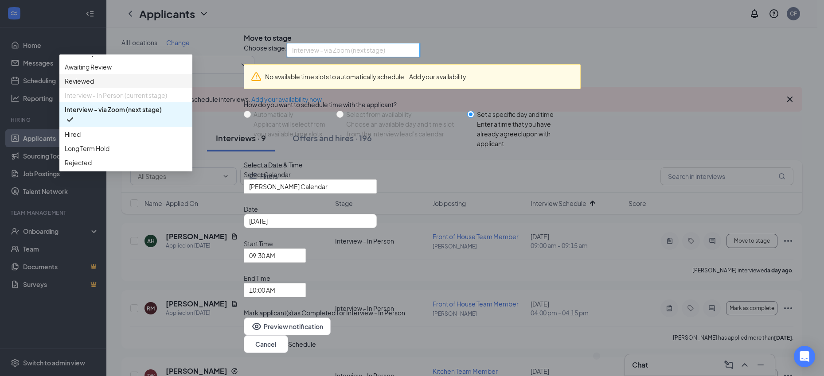
scroll to position [71, 0]
click at [187, 153] on span "Long Term Hold" at bounding box center [126, 149] width 122 height 10
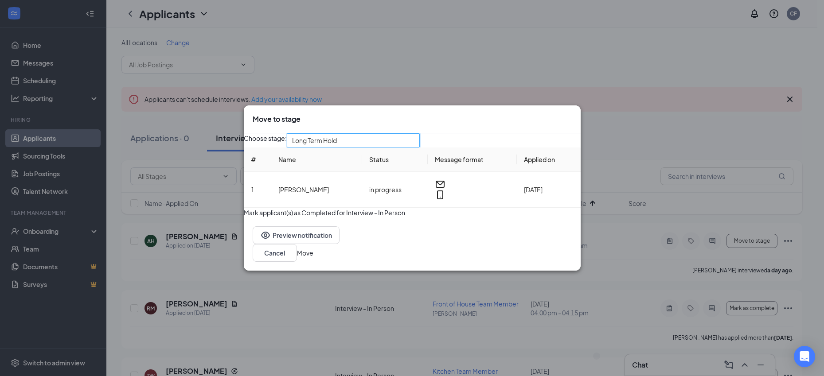
click at [313, 258] on button "Move" at bounding box center [305, 253] width 16 height 10
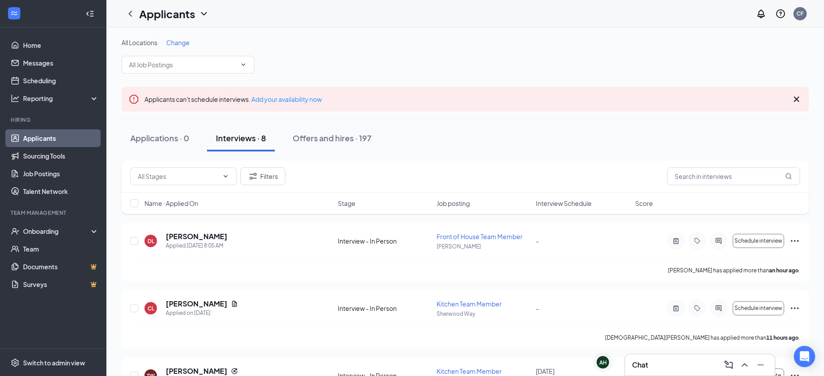
click at [558, 203] on span "Interview Schedule" at bounding box center [564, 203] width 56 height 9
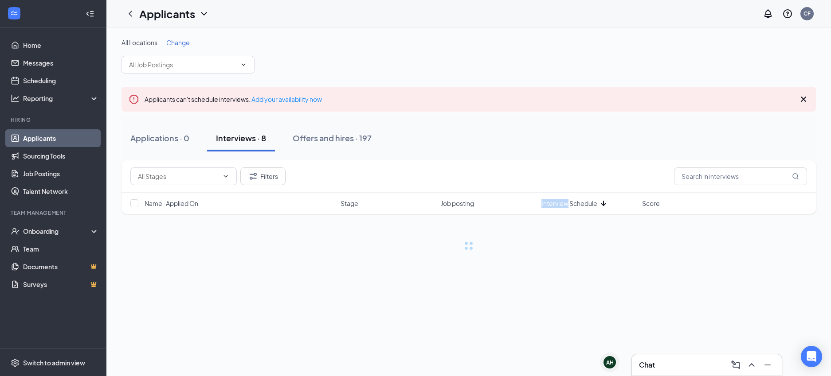
click at [558, 203] on span "Interview Schedule" at bounding box center [569, 203] width 56 height 9
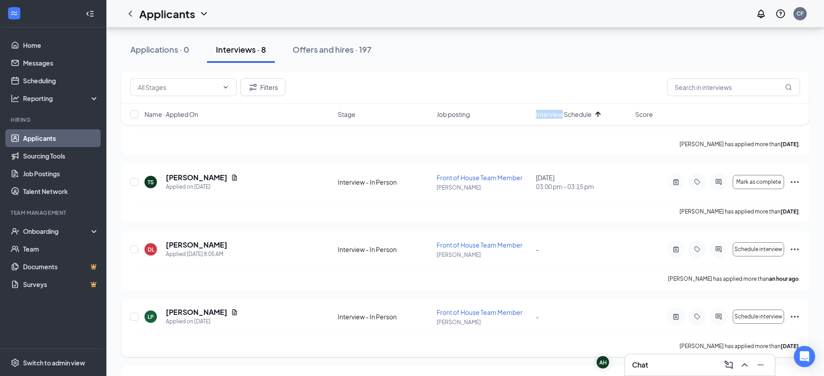
scroll to position [329, 0]
click at [463, 66] on div "Applications · 0 Interviews · 8 Offers and hires · 197" at bounding box center [465, 49] width 688 height 44
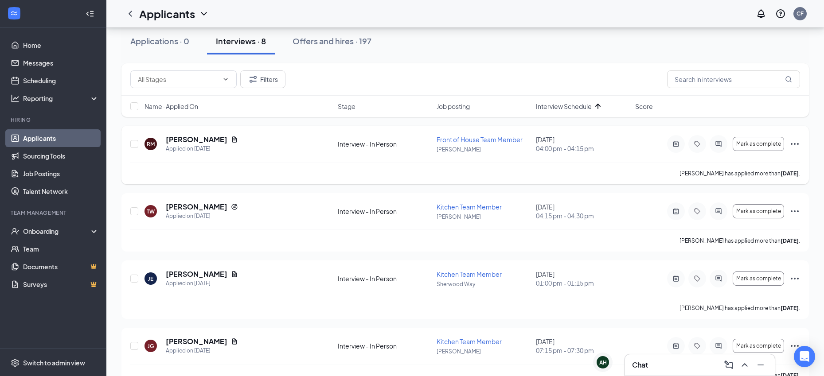
scroll to position [10, 0]
